Goal: Check status: Check status

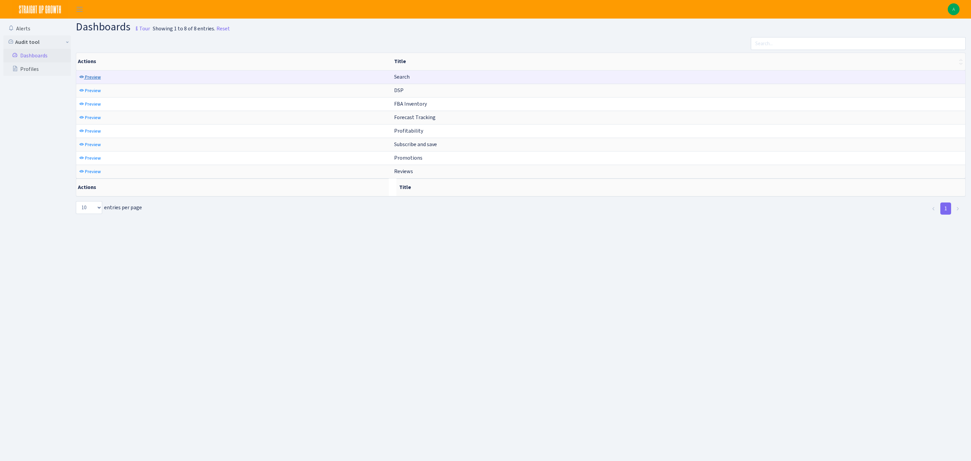
click at [87, 74] on span "Preview" at bounding box center [93, 77] width 16 height 6
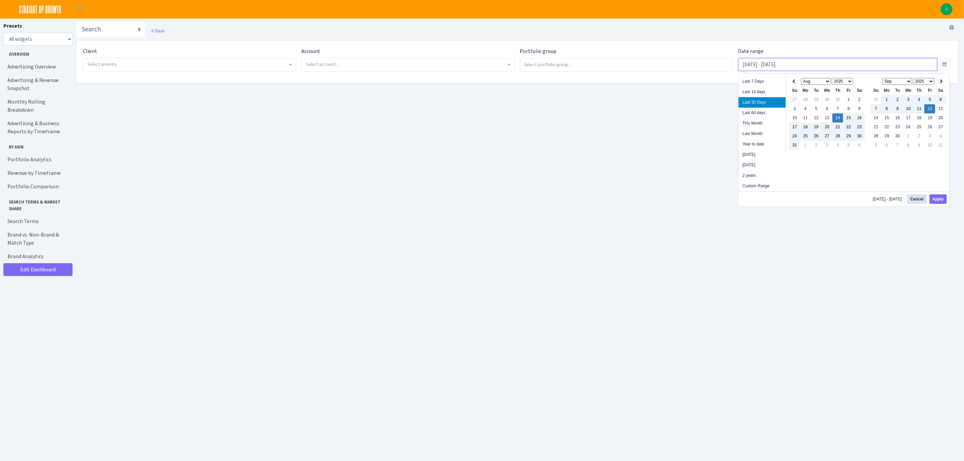
click at [788, 60] on input "Aug 14, 2025 - Sep 12, 2025" at bounding box center [837, 64] width 199 height 13
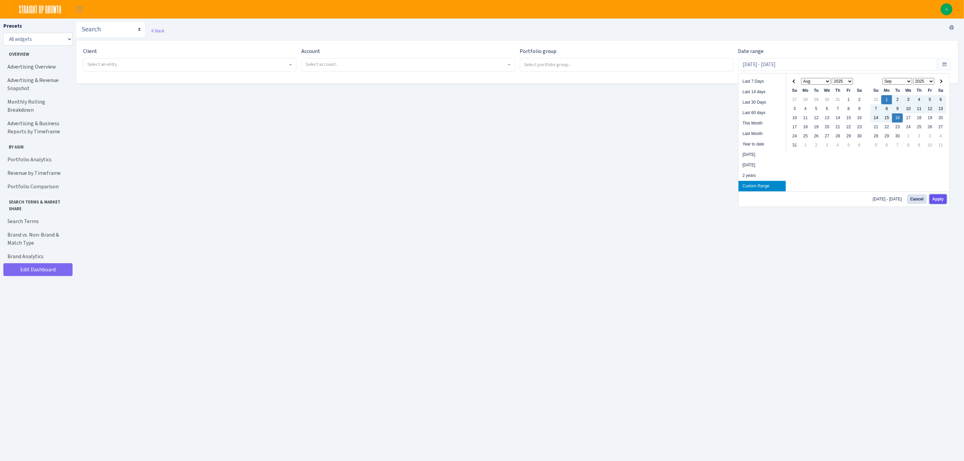
click at [939, 202] on button "Apply" at bounding box center [937, 198] width 17 height 9
type input "Sep 1, 2025 - Sep 16, 2025"
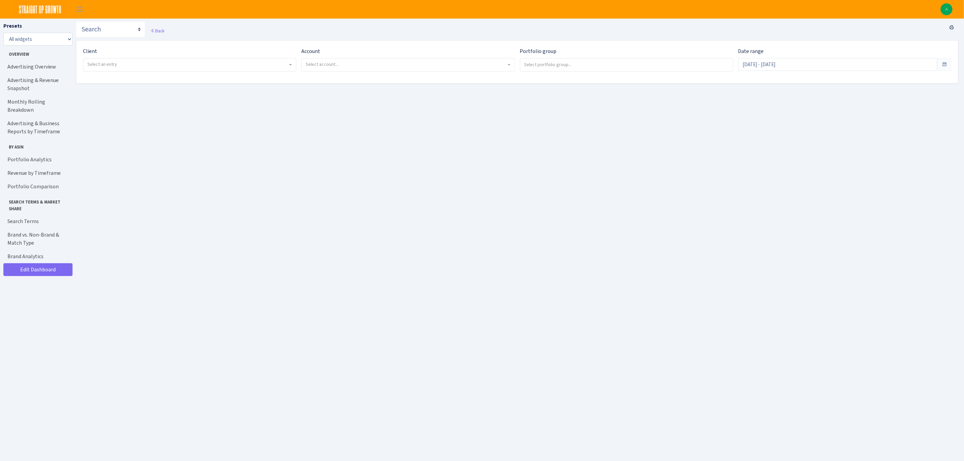
click at [174, 63] on span "Select an entry" at bounding box center [187, 64] width 200 height 7
select select "328"
select select
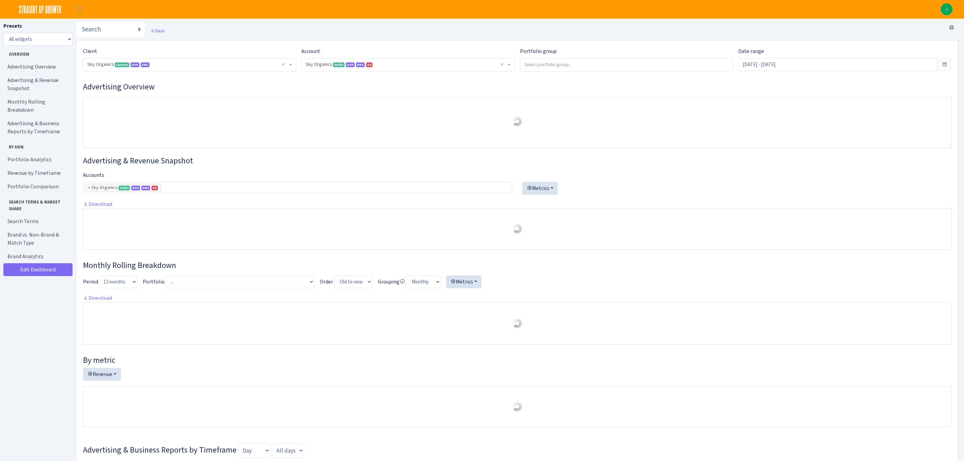
select select "[CREDIT_CARD_NUMBER]"
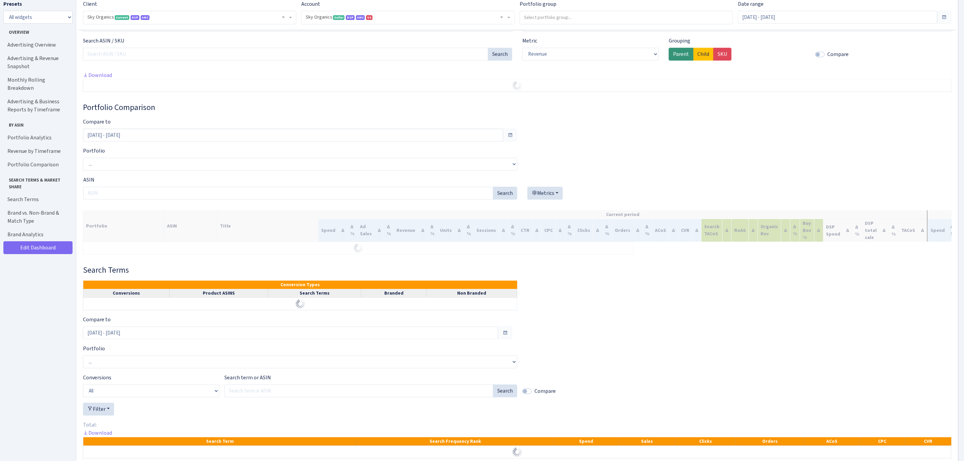
scroll to position [1194, 0]
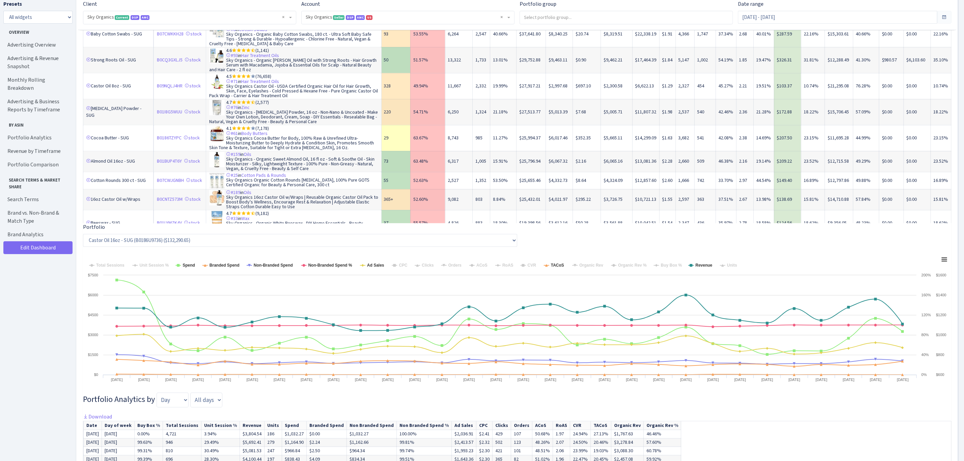
click at [658, 243] on div "Portfolio Analytics Grouping ASIN SKU Metrics Available TDoS Featured Offer (Bu…" at bounding box center [517, 193] width 868 height 690
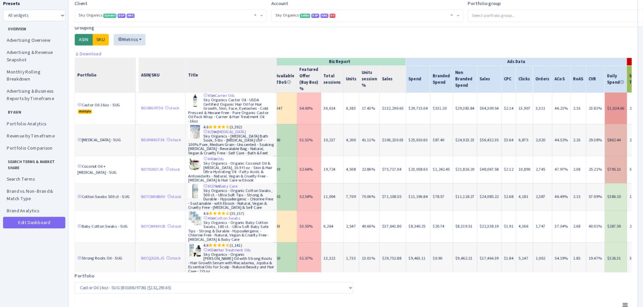
scroll to position [1045, 0]
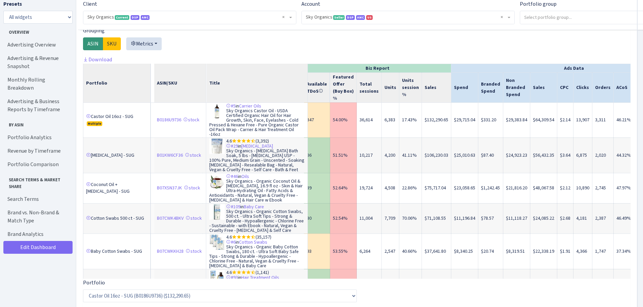
drag, startPoint x: 910, startPoint y: 2, endPoint x: 405, endPoint y: 51, distance: 506.6
click at [405, 51] on div at bounding box center [356, 41] width 547 height 29
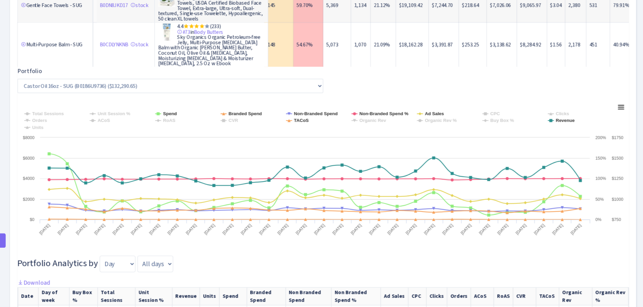
scroll to position [1241, 0]
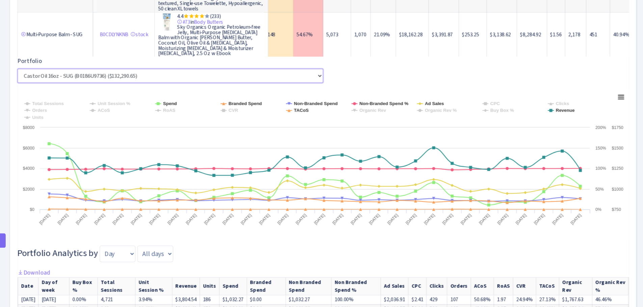
click at [278, 106] on select "Castor Oil 16oz - SUG (B0186U9736) ($132,290.65) Epsom Salt - SUG (B01KW6CF36) …" at bounding box center [220, 99] width 274 height 13
select select "Castor Oil 8oz - SUG^^^^^^B09NQLJ4HR"
click at [83, 105] on select "Castor Oil 16oz - SUG (B0186U9736) ($132,290.65) Epsom Salt - SUG (B01KW6CF36) …" at bounding box center [220, 99] width 274 height 13
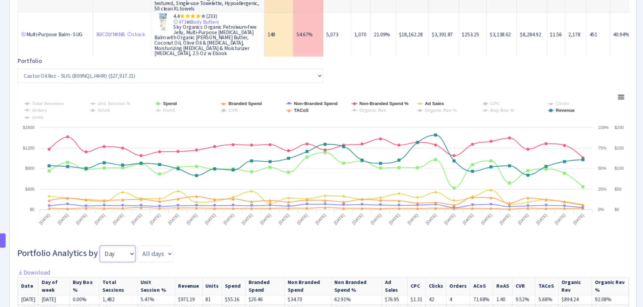
click at [167, 267] on select "Day Week Month Quarter" at bounding box center [173, 259] width 32 height 15
select select "month"
click at [157, 264] on select "Day Week Month Quarter" at bounding box center [173, 259] width 32 height 15
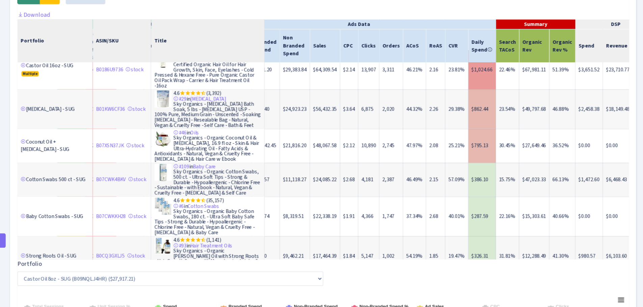
scroll to position [0, 185]
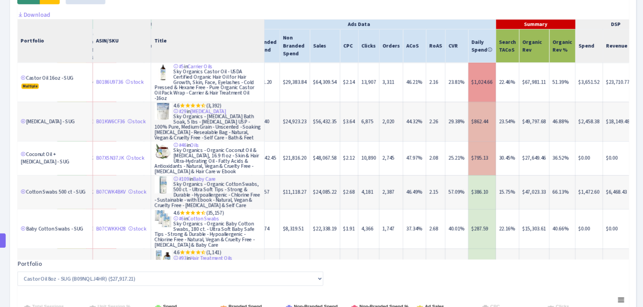
click at [491, 278] on div "Portfolio Analytics Grouping ASIN SKU Metrics Available TDoS Featured Offer (Bu…" at bounding box center [356, 255] width 547 height 517
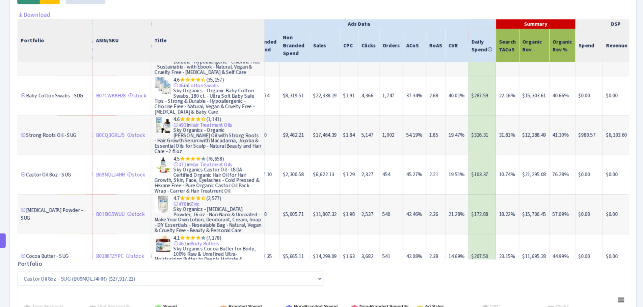
scroll to position [122, 185]
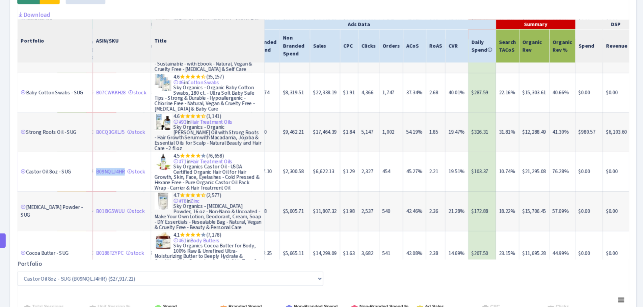
drag, startPoint x: 152, startPoint y: 187, endPoint x: 179, endPoint y: 189, distance: 27.7
click at [179, 189] on td "B09NQLJ4HR stock" at bounding box center [176, 185] width 52 height 35
copy link "B09NQLJ4HR"
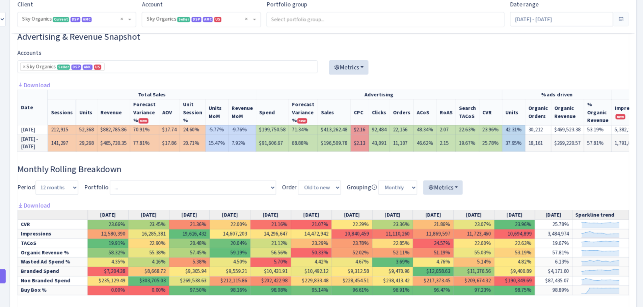
scroll to position [0, 0]
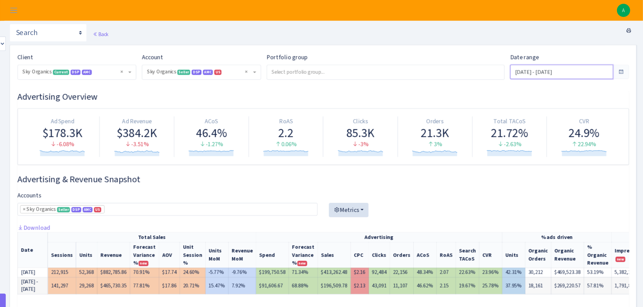
click at [565, 62] on input "Aug 17, 2025 - Sep 15, 2025" at bounding box center [570, 64] width 92 height 13
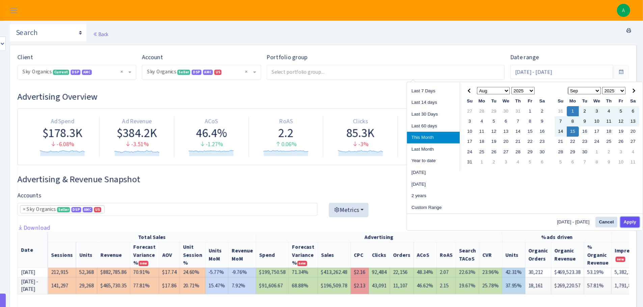
click at [632, 197] on button "Apply" at bounding box center [630, 198] width 17 height 9
type input "[DATE] - [DATE]"
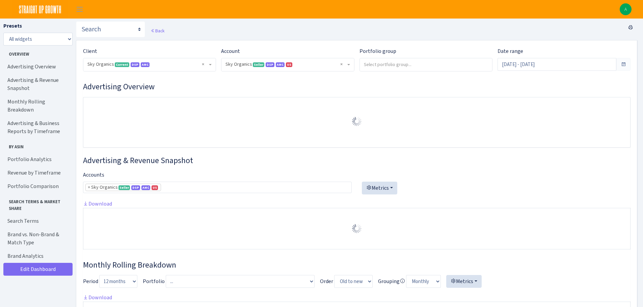
select select "[CREDIT_CARD_NUMBER]"
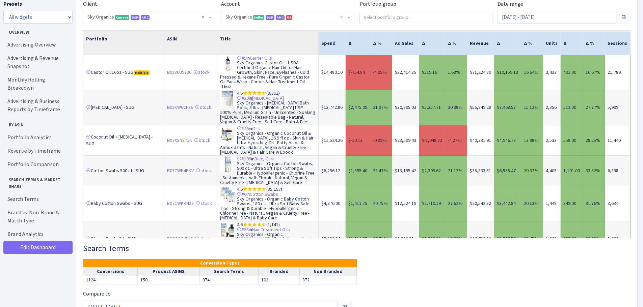
scroll to position [1841, 0]
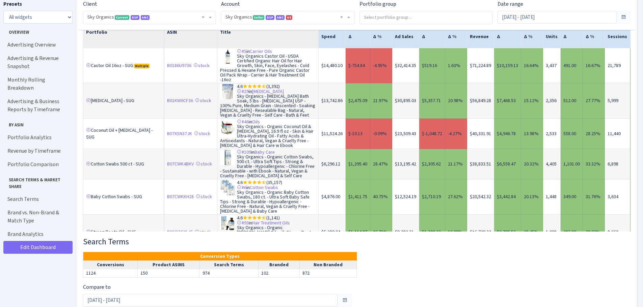
click at [318, 176] on td "$6,296.12" at bounding box center [331, 164] width 27 height 30
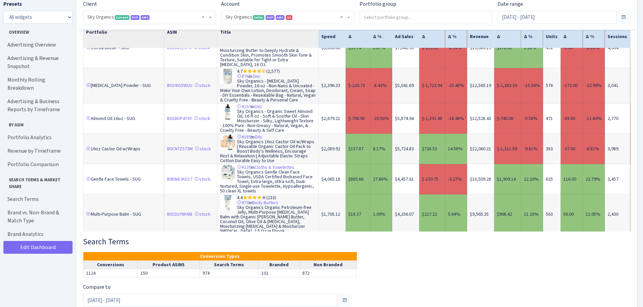
scroll to position [270, 0]
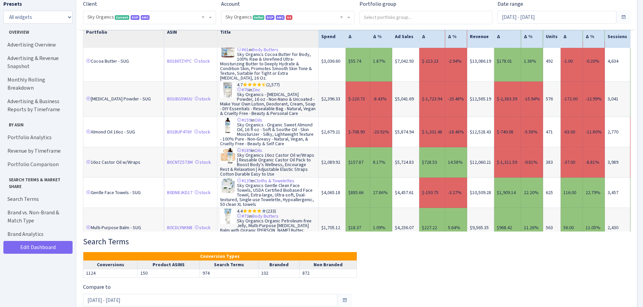
click at [332, 174] on td "$2,089.92" at bounding box center [331, 162] width 27 height 30
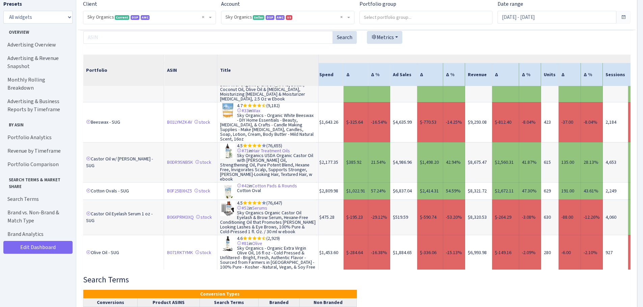
scroll to position [454, 0]
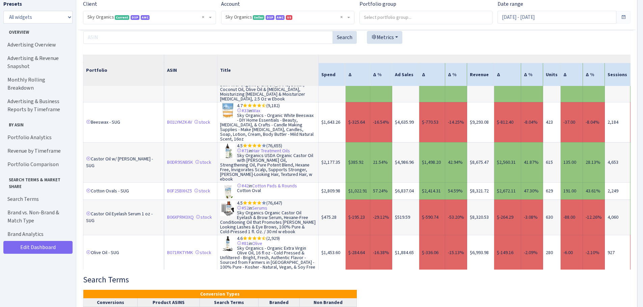
click at [321, 213] on td "$475.28" at bounding box center [331, 217] width 27 height 35
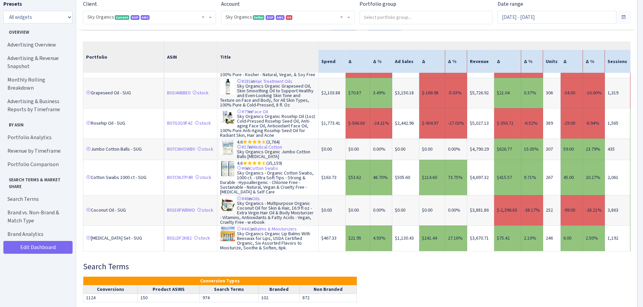
scroll to position [2231, 0]
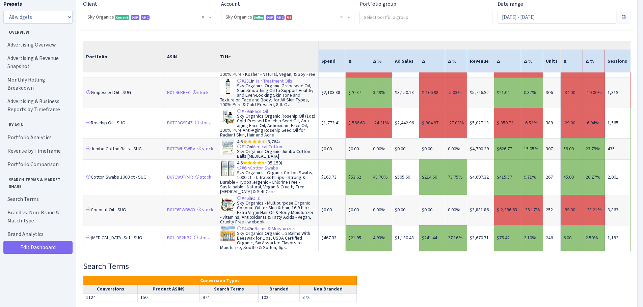
click at [109, 257] on link "2" at bounding box center [109, 263] width 11 height 12
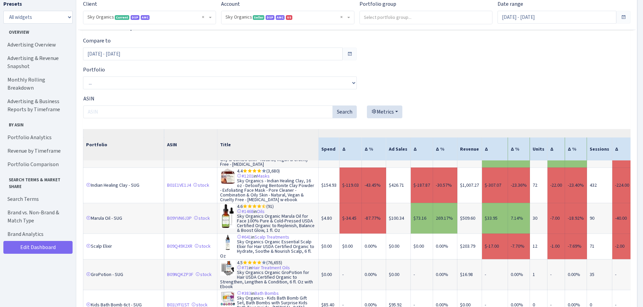
scroll to position [0, 0]
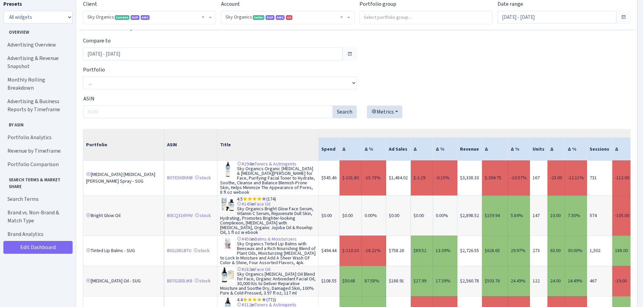
click at [554, 117] on div "Metrics Spend Ad Sales Units Units Sessions CTR CPC ACoS Clicks Orders CVR Sear…" at bounding box center [493, 109] width 273 height 29
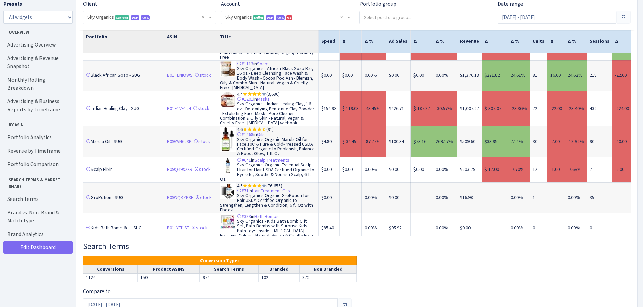
scroll to position [303, 0]
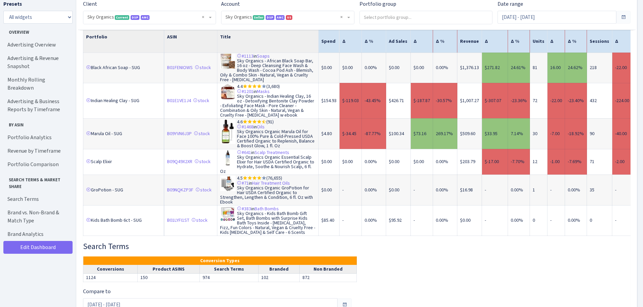
click at [100, 242] on link "1" at bounding box center [97, 248] width 11 height 12
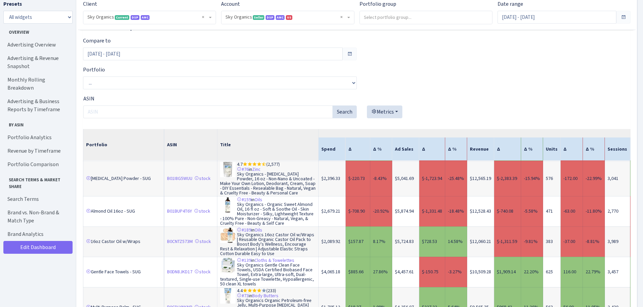
scroll to position [0, 0]
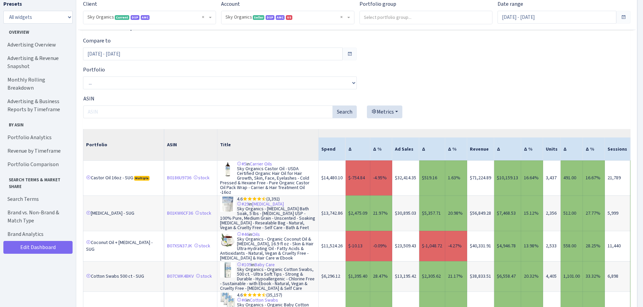
click at [522, 124] on div "Metrics Spend Ad Sales Units Units Sessions CTR CPC ACoS Clicks Orders CVR Sear…" at bounding box center [493, 115] width 263 height 18
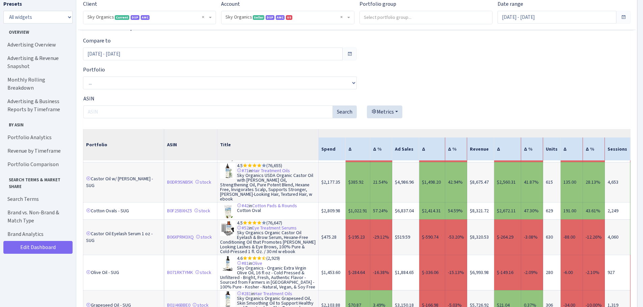
scroll to position [512, 0]
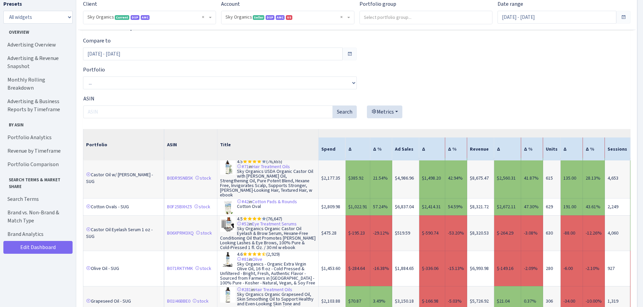
click at [483, 237] on td "$8,320.53" at bounding box center [480, 233] width 27 height 35
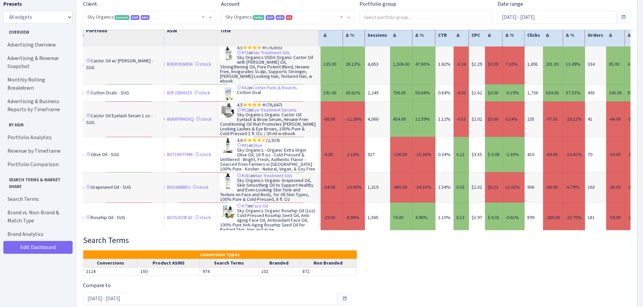
scroll to position [512, 243]
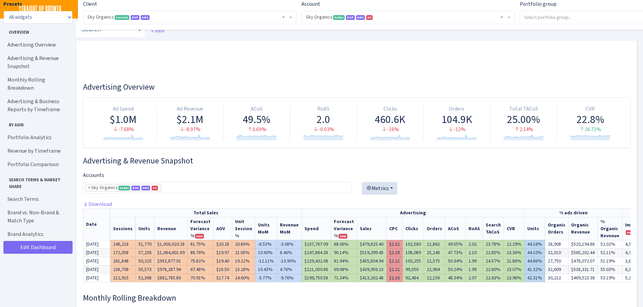
select select "[CREDIT_CARD_NUMBER]"
select select "month"
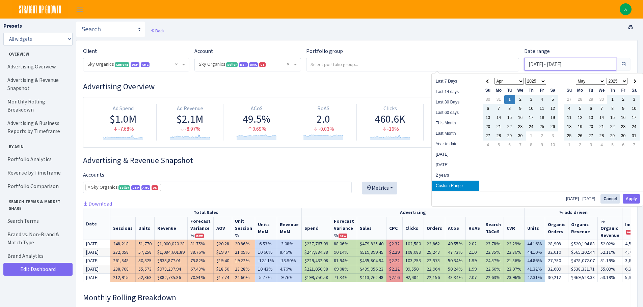
click at [559, 62] on input "Apr 1, 2025 - Aug 15, 2025" at bounding box center [570, 64] width 92 height 13
click at [633, 82] on span at bounding box center [634, 81] width 4 height 4
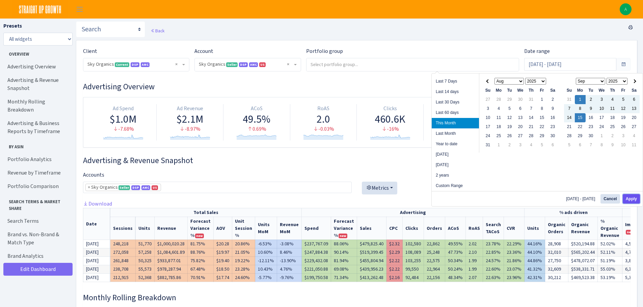
click at [628, 199] on button "Apply" at bounding box center [630, 198] width 17 height 9
type input "[DATE] - [DATE]"
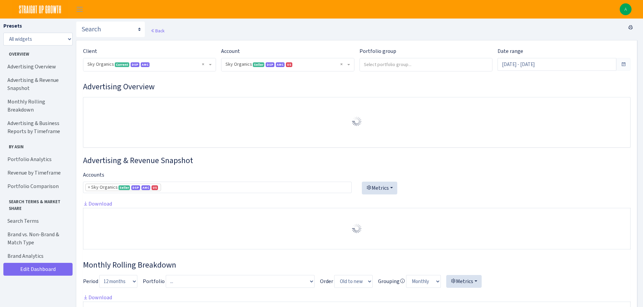
select select "[CREDIT_CARD_NUMBER]"
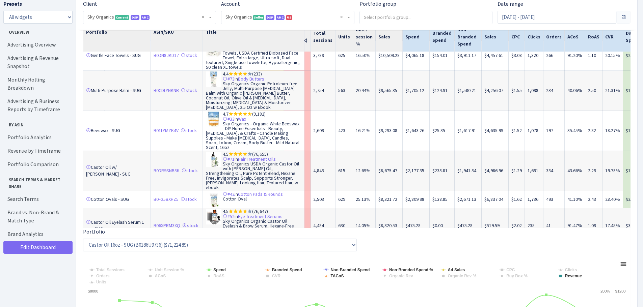
scroll to position [411, 0]
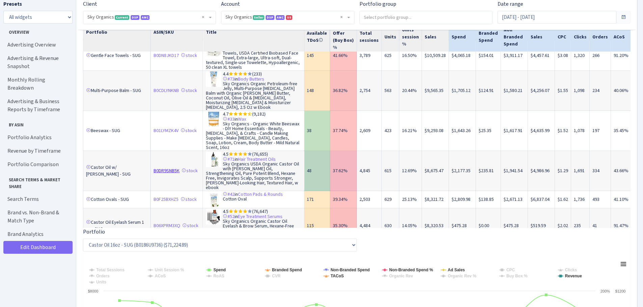
click at [166, 168] on link "B0DR9SNB5K" at bounding box center [166, 171] width 26 height 6
